Goal: Check status: Check status

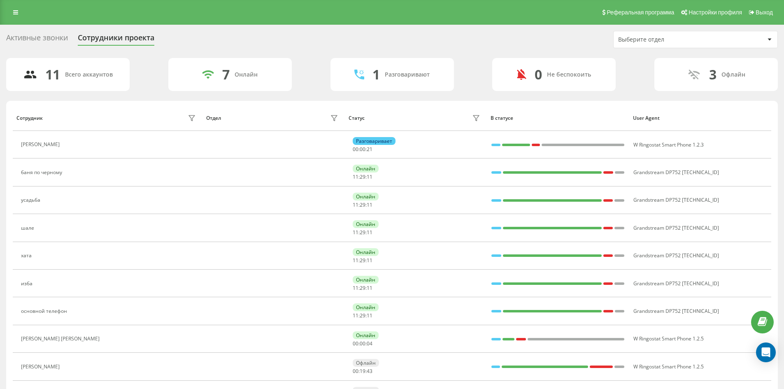
click at [20, 17] on link at bounding box center [15, 13] width 15 height 12
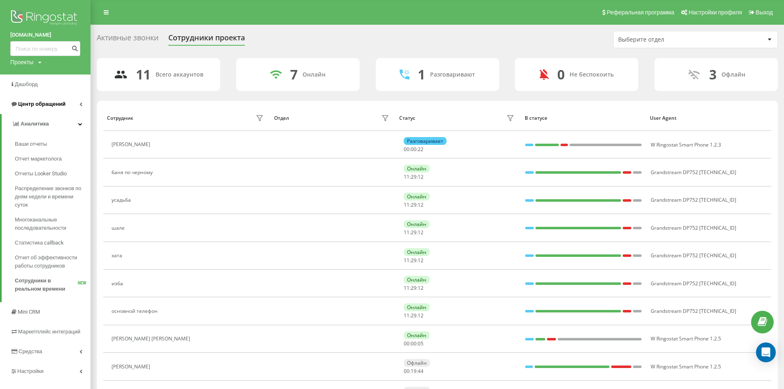
click at [34, 101] on span "Центр обращений" at bounding box center [41, 104] width 47 height 6
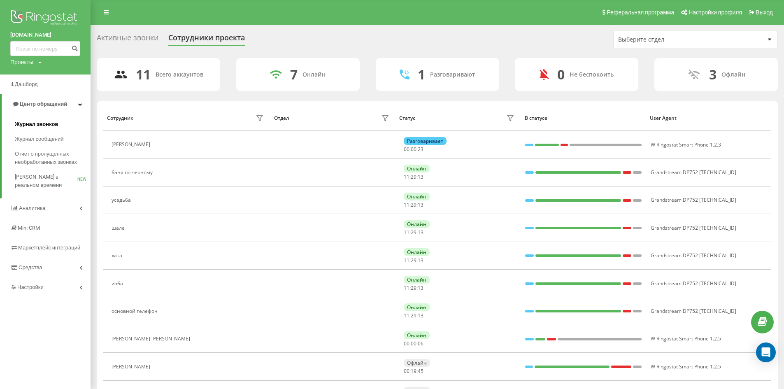
click at [45, 128] on span "Журнал звонков" at bounding box center [36, 124] width 43 height 8
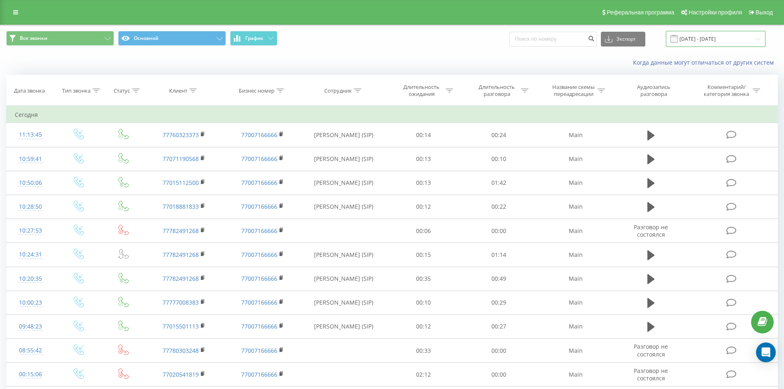
click at [717, 35] on input "22.08.2025 - 22.09.2025" at bounding box center [716, 39] width 100 height 16
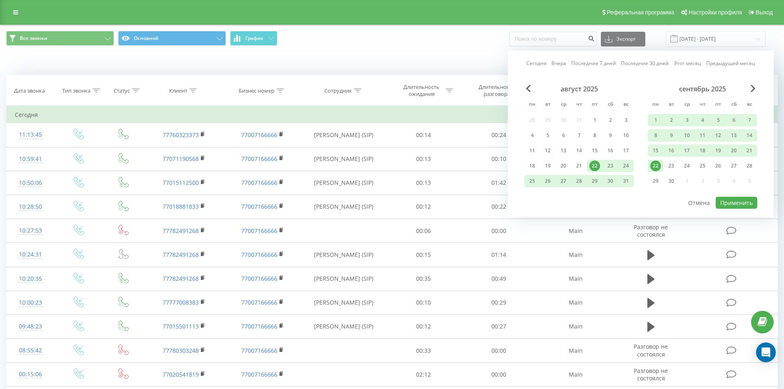
click at [549, 66] on div "Сегодня Вчера Последние 7 дней Последние 30 дней Этот месяц Предыдущий месяц" at bounding box center [641, 63] width 229 height 8
click at [545, 63] on link "Сегодня" at bounding box center [537, 63] width 20 height 8
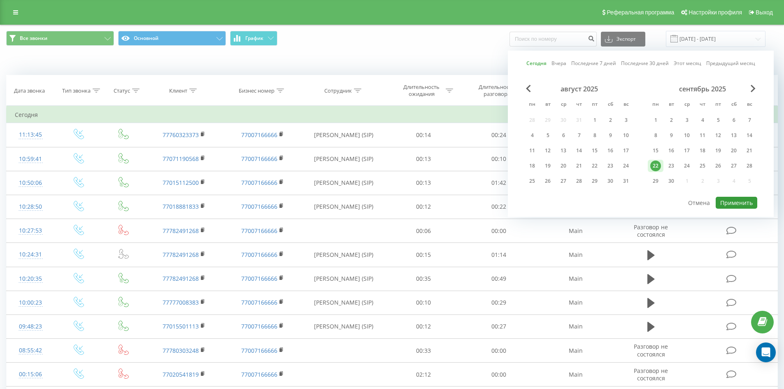
click at [746, 203] on button "Применить" at bounding box center [737, 203] width 42 height 12
type input "22.09.2025 - 22.09.2025"
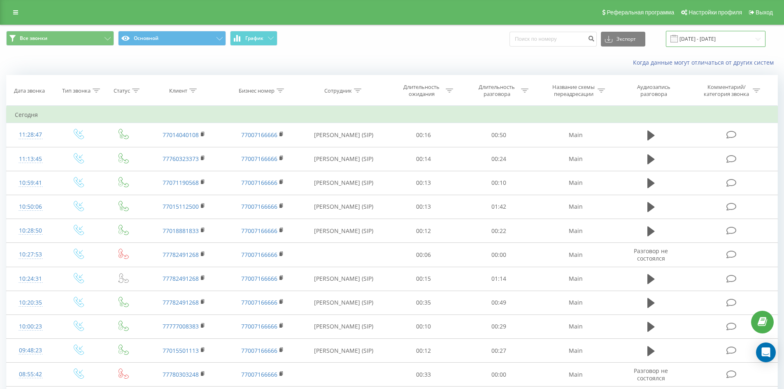
click at [694, 37] on input "22.09.2025 - 22.09.2025" at bounding box center [716, 39] width 100 height 16
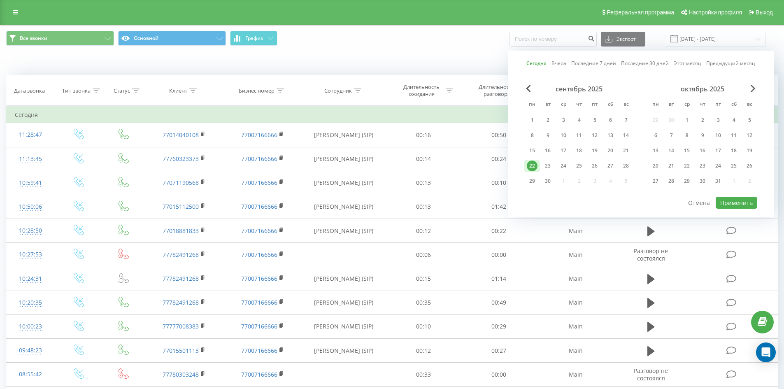
drag, startPoint x: 407, startPoint y: 66, endPoint x: 394, endPoint y: 29, distance: 39.2
click at [406, 63] on div "Когда данные могут отличаться от других систем" at bounding box center [539, 62] width 490 height 8
